Goal: Transaction & Acquisition: Obtain resource

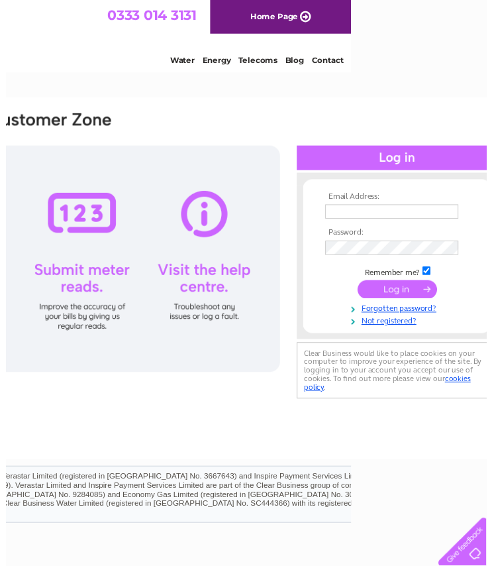
scroll to position [0, 164]
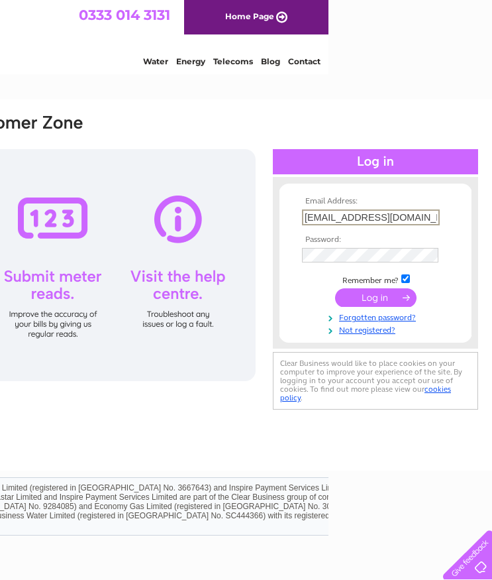
drag, startPoint x: 343, startPoint y: 215, endPoint x: 215, endPoint y: 215, distance: 127.9
click at [425, 66] on div "Email Address: accounts@rightdose.co.uk Password:" at bounding box center [434, 59] width 19 height 13
type input "Paul@rightdose.co.uk"
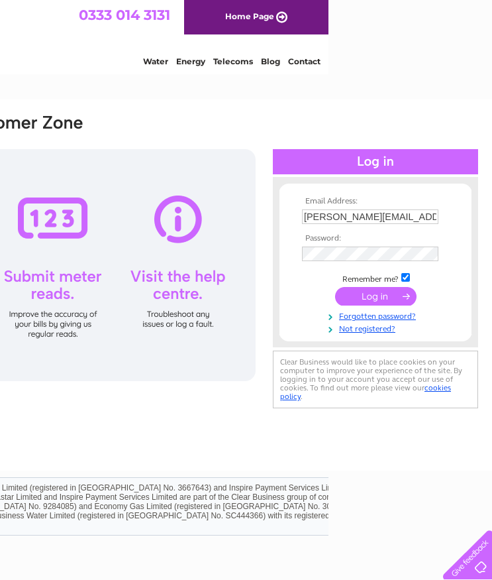
click at [298, 220] on form "Email Address: Paul@rightdose.co.uk Password:" at bounding box center [376, 265] width 192 height 137
click at [390, 297] on input "submit" at bounding box center [376, 296] width 82 height 19
click at [404, 297] on input "submit" at bounding box center [376, 296] width 82 height 19
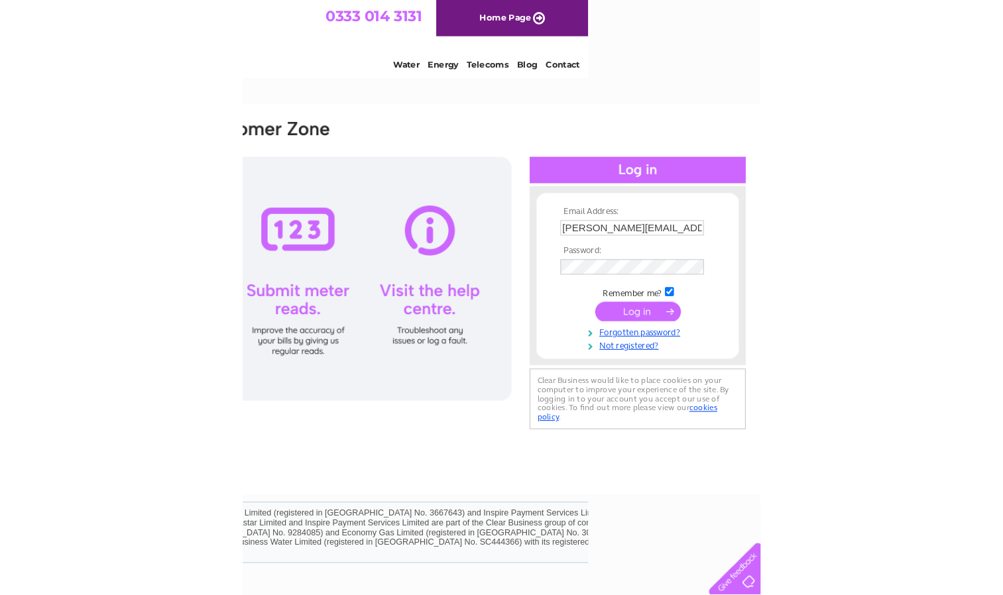
scroll to position [0, 0]
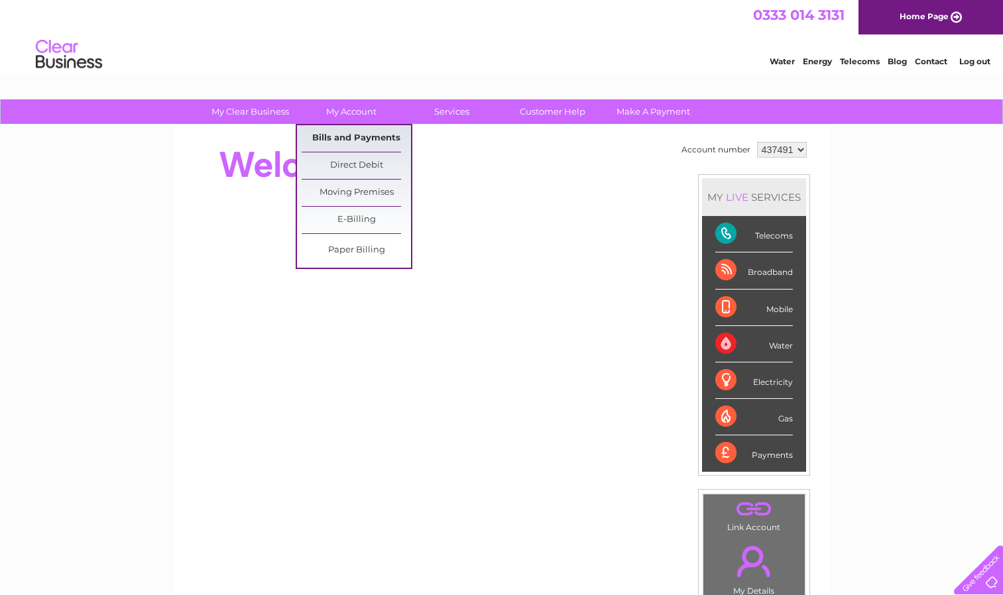
click at [351, 127] on link "Bills and Payments" at bounding box center [356, 138] width 109 height 27
click at [370, 136] on link "Bills and Payments" at bounding box center [356, 138] width 109 height 27
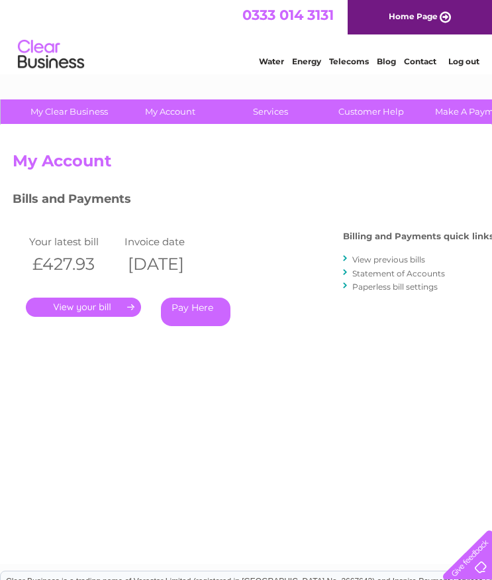
click at [118, 310] on link "." at bounding box center [83, 307] width 115 height 19
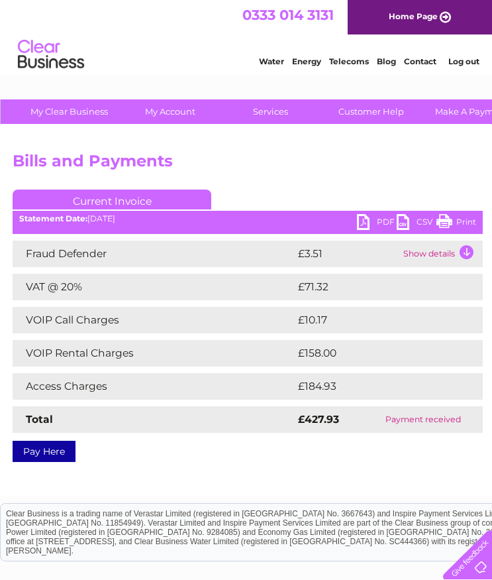
click at [374, 217] on link "PDF" at bounding box center [377, 223] width 40 height 19
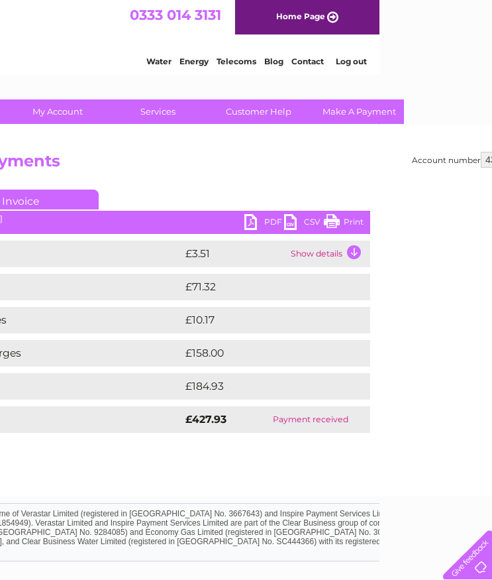
scroll to position [0, 164]
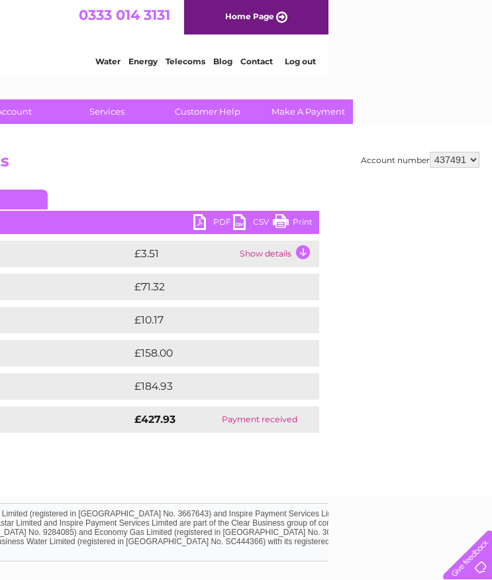
click at [448, 159] on select "437491" at bounding box center [455, 160] width 50 height 16
click at [325, 168] on h2 "Bills and Payments" at bounding box center [164, 164] width 631 height 25
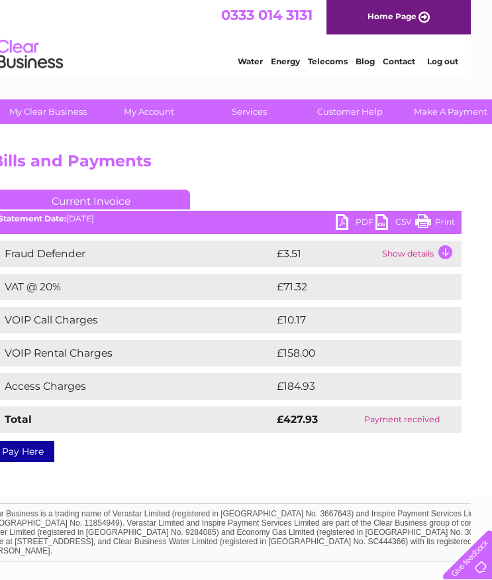
scroll to position [0, 0]
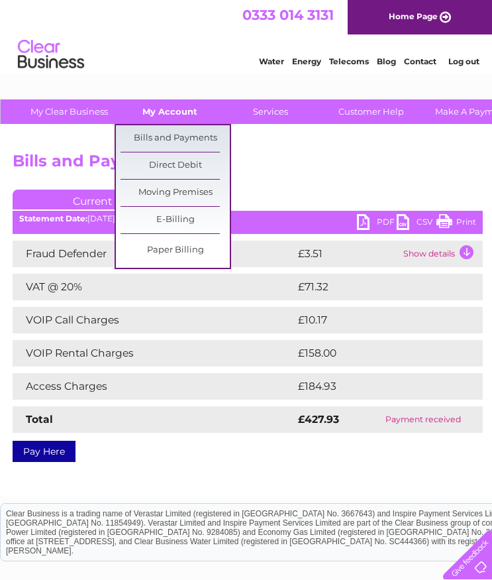
click at [160, 117] on link "My Account" at bounding box center [169, 111] width 109 height 25
click at [167, 140] on link "Bills and Payments" at bounding box center [175, 138] width 109 height 27
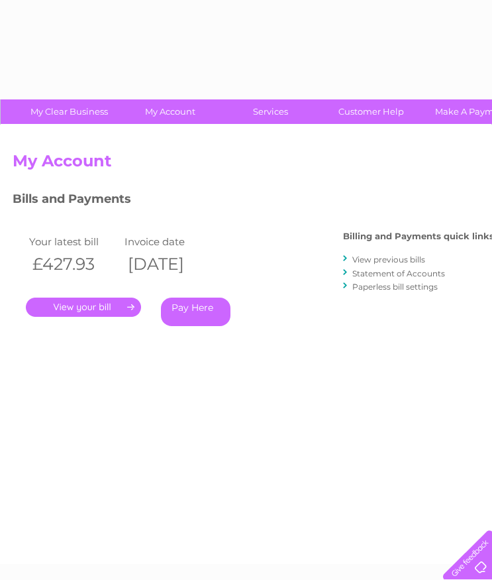
click at [390, 258] on link "View previous bills" at bounding box center [389, 260] width 73 height 10
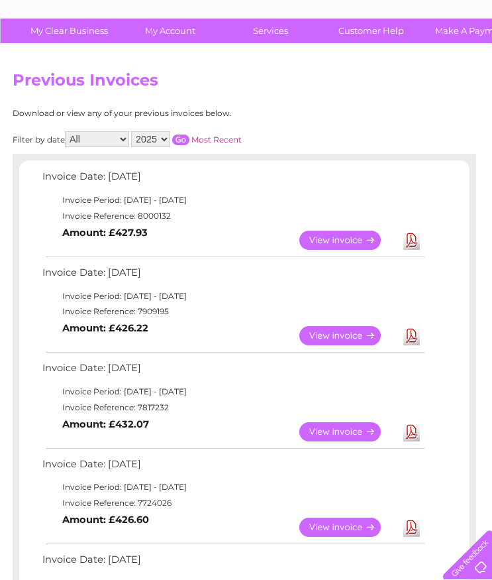
scroll to position [80, 0]
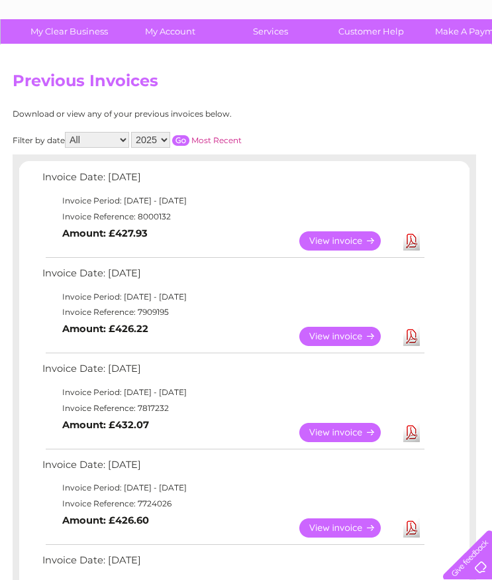
click at [408, 333] on link "Download" at bounding box center [412, 336] width 17 height 19
click at [412, 432] on link "Download" at bounding box center [412, 432] width 17 height 19
click at [419, 527] on link "Download" at bounding box center [412, 527] width 17 height 19
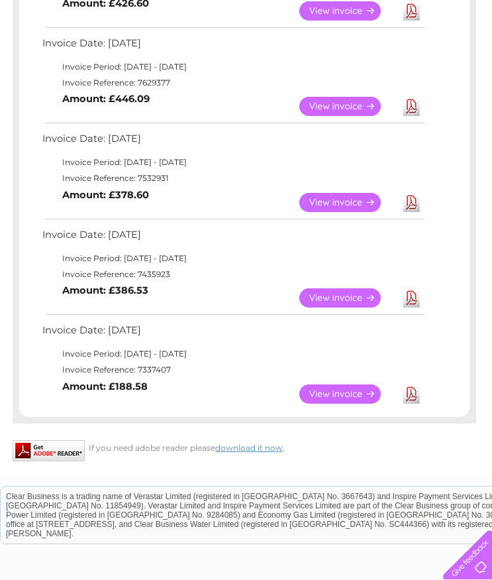
scroll to position [599, 0]
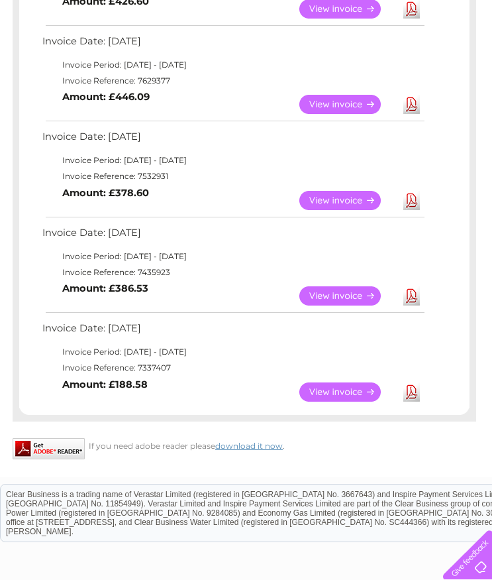
click at [410, 98] on link "Download" at bounding box center [412, 104] width 17 height 19
click at [406, 201] on link "Download" at bounding box center [412, 200] width 17 height 19
click at [408, 293] on link "Download" at bounding box center [412, 295] width 17 height 19
click at [410, 388] on link "Download" at bounding box center [412, 391] width 17 height 19
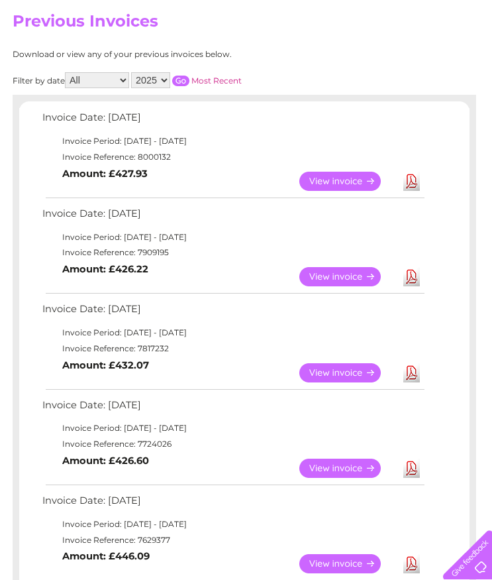
scroll to position [0, 0]
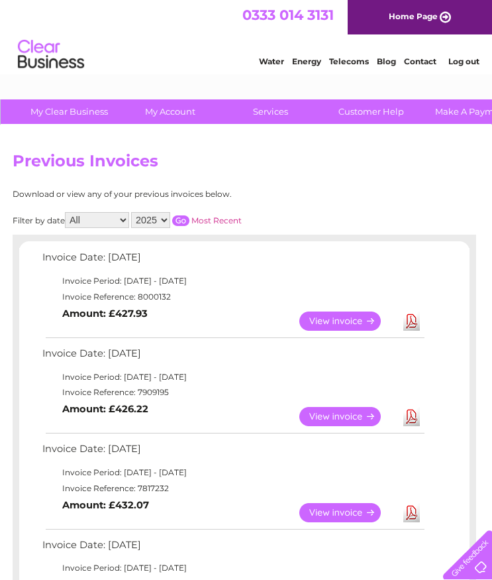
click at [154, 214] on select "2025 2024 2023 2022" at bounding box center [150, 220] width 39 height 16
click at [133, 212] on select "2025 2024 2023 2022" at bounding box center [150, 220] width 39 height 16
click at [180, 224] on input "button" at bounding box center [180, 220] width 17 height 11
click at [157, 217] on select "2025 2024 2023 2022" at bounding box center [150, 220] width 39 height 16
click at [133, 212] on select "2025 2024 2023 2022" at bounding box center [150, 220] width 39 height 16
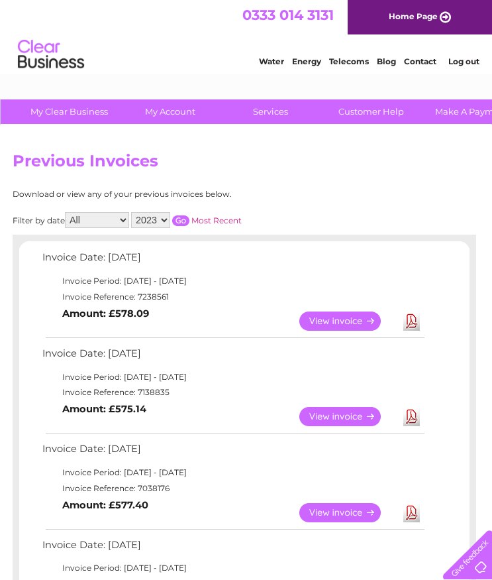
click at [185, 223] on input "button" at bounding box center [180, 220] width 17 height 11
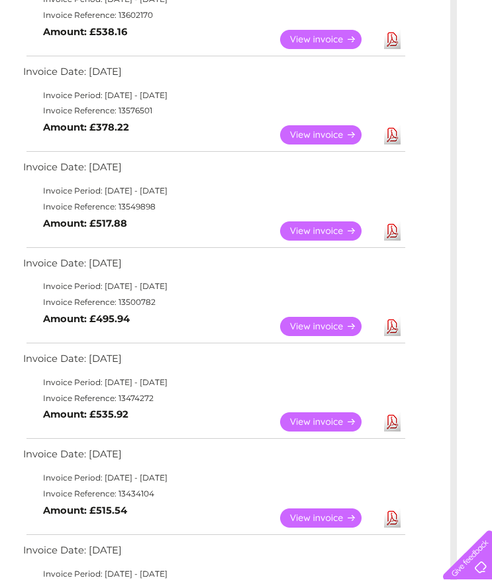
scroll to position [0, 19]
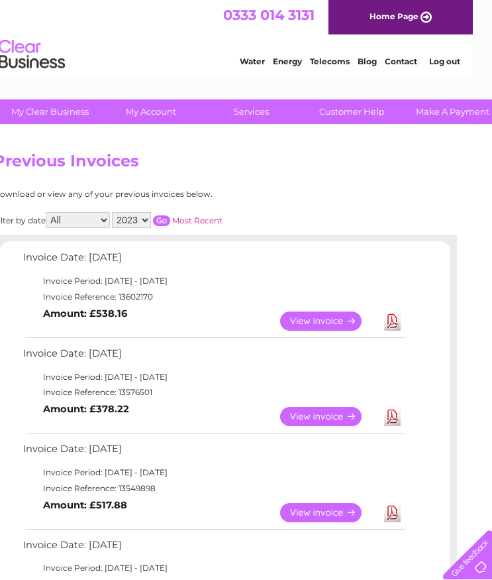
click at [125, 224] on select "2025 2024 2023 2022" at bounding box center [131, 220] width 39 height 16
select select "2022"
click at [113, 212] on select "2025 2024 2023 2022" at bounding box center [131, 220] width 39 height 16
click at [164, 225] on input "button" at bounding box center [161, 220] width 17 height 11
